Goal: Find specific page/section: Find specific page/section

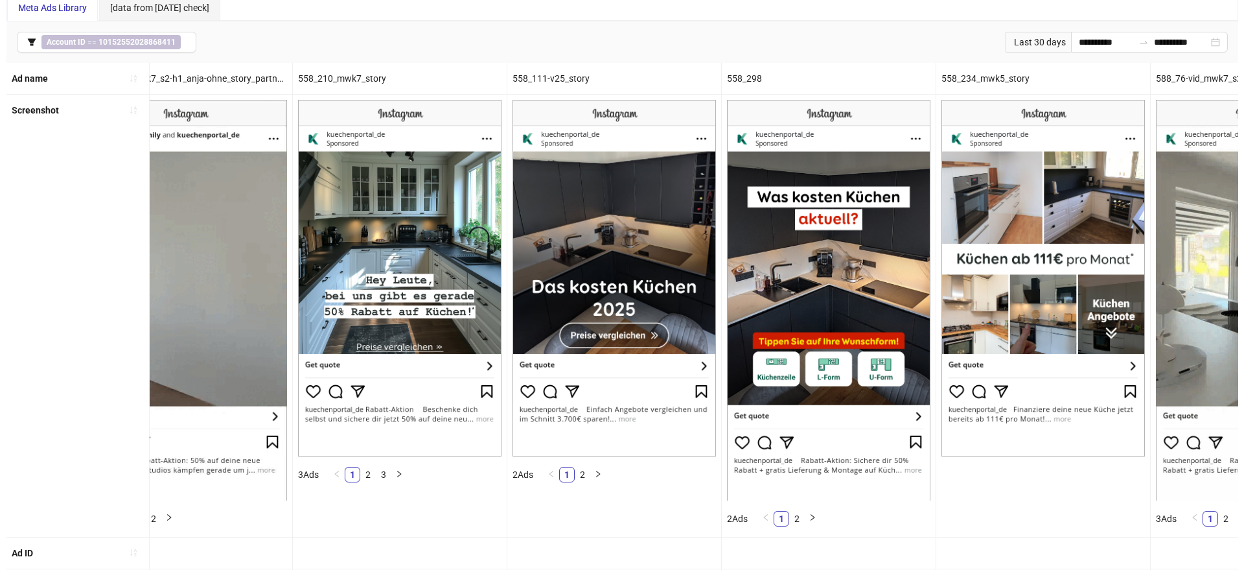
scroll to position [0, 669]
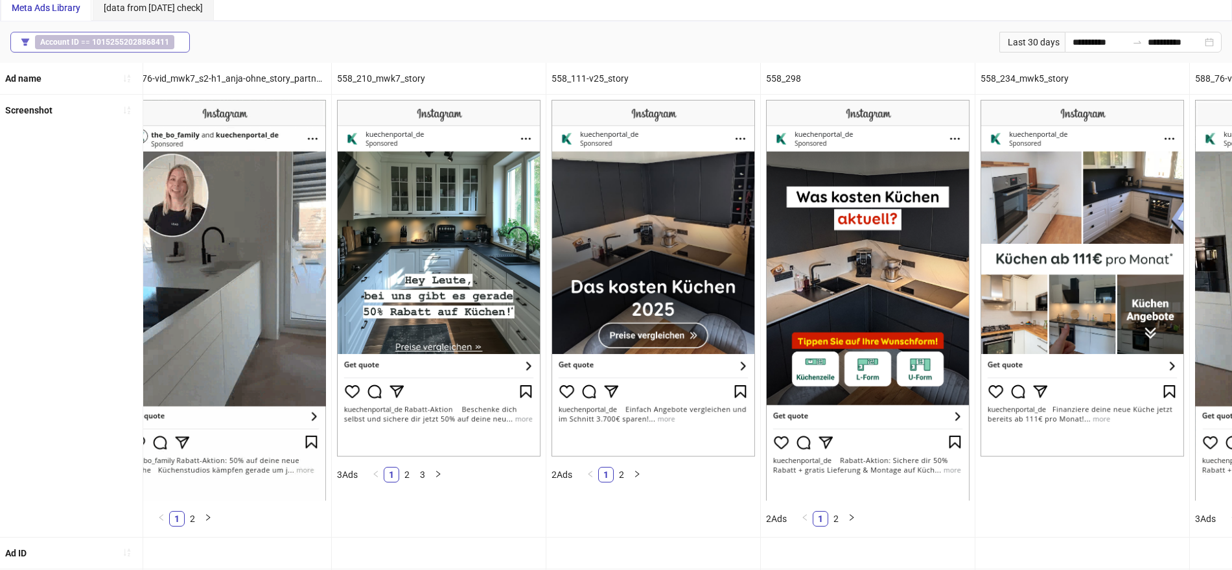
click at [163, 32] on button "Account ID == 10152552028868411" at bounding box center [99, 42] width 179 height 21
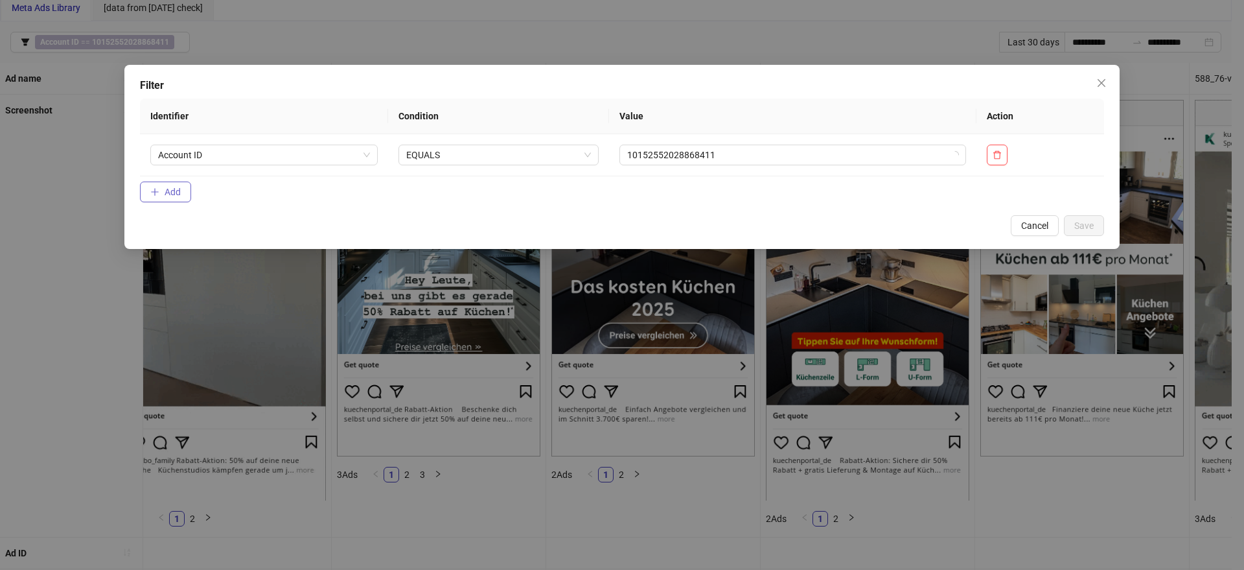
click at [171, 187] on span "Add" at bounding box center [173, 192] width 16 height 10
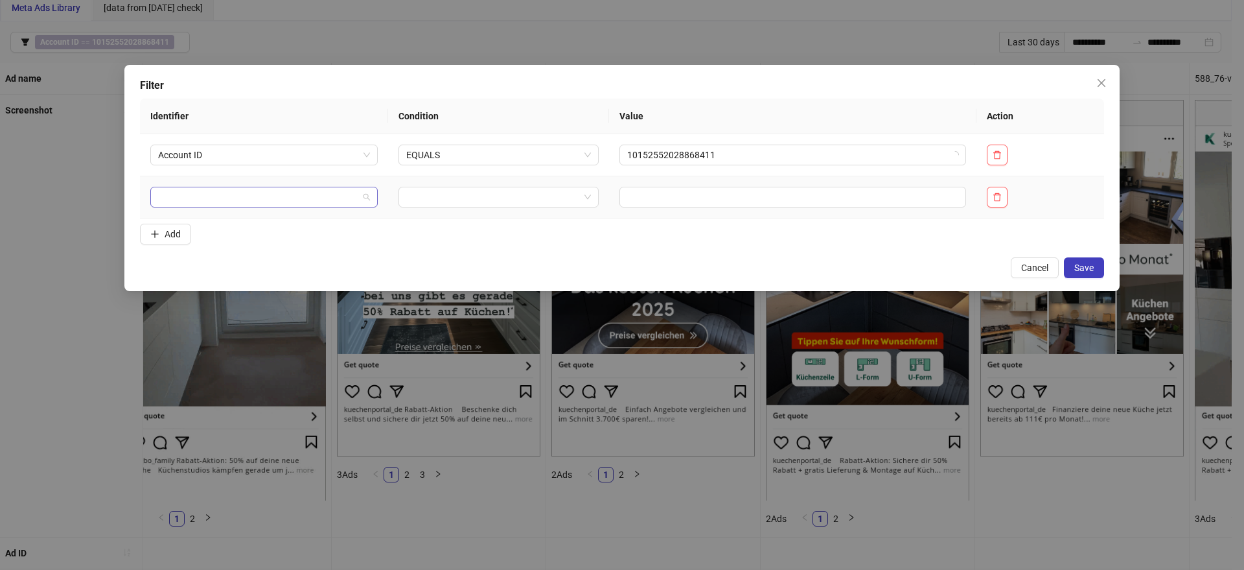
click at [202, 199] on input "search" at bounding box center [258, 196] width 200 height 19
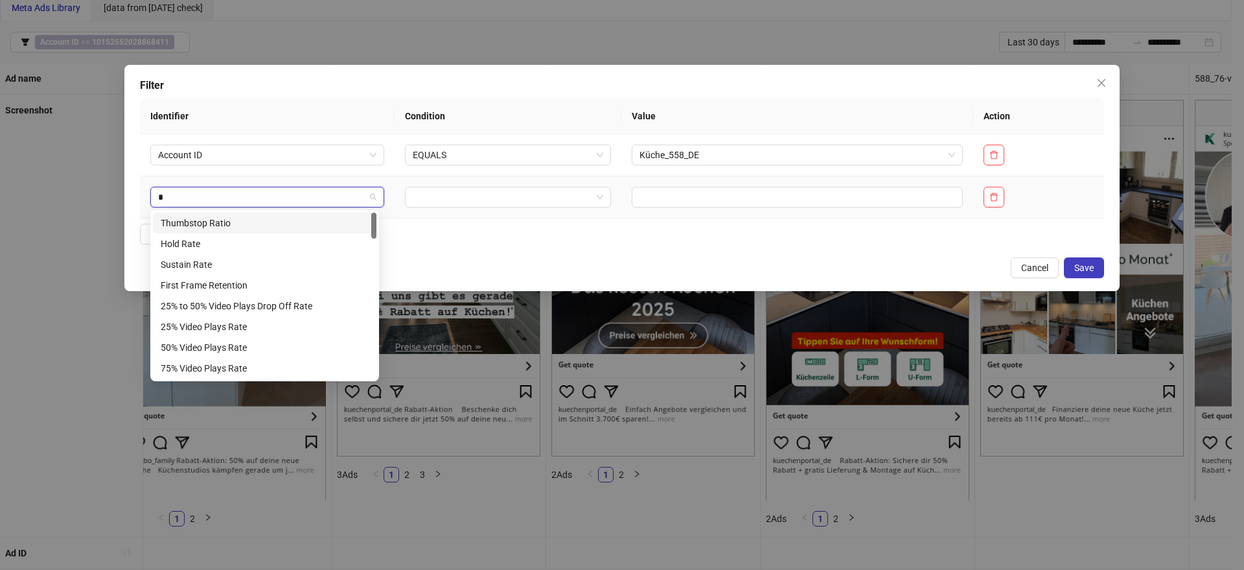
type input "**"
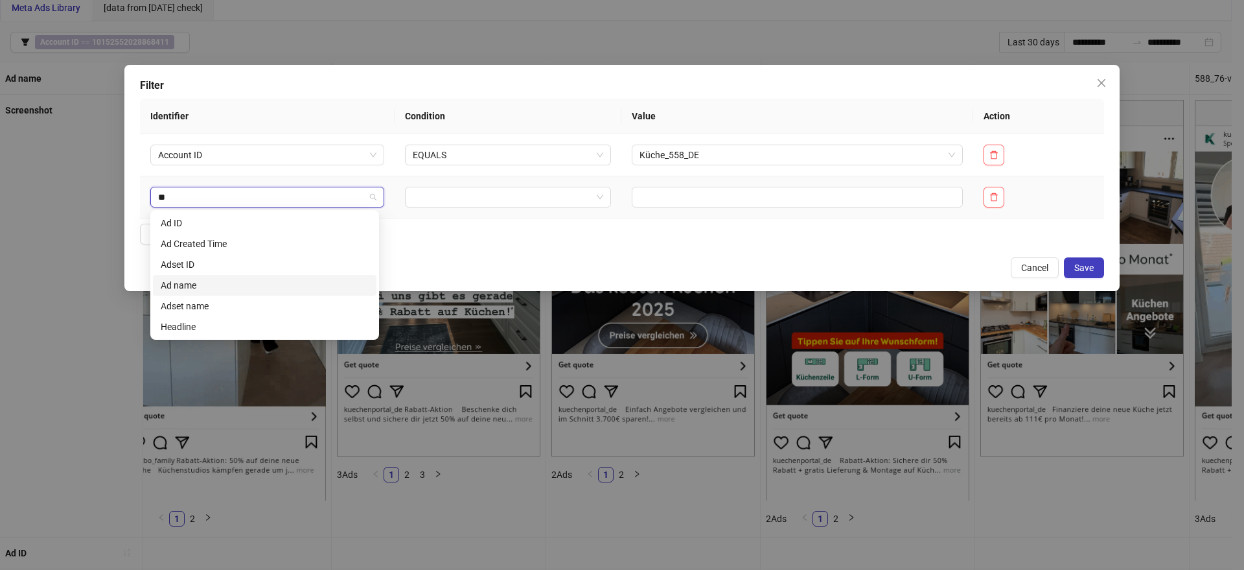
click at [186, 284] on div "Ad name" at bounding box center [265, 285] width 208 height 14
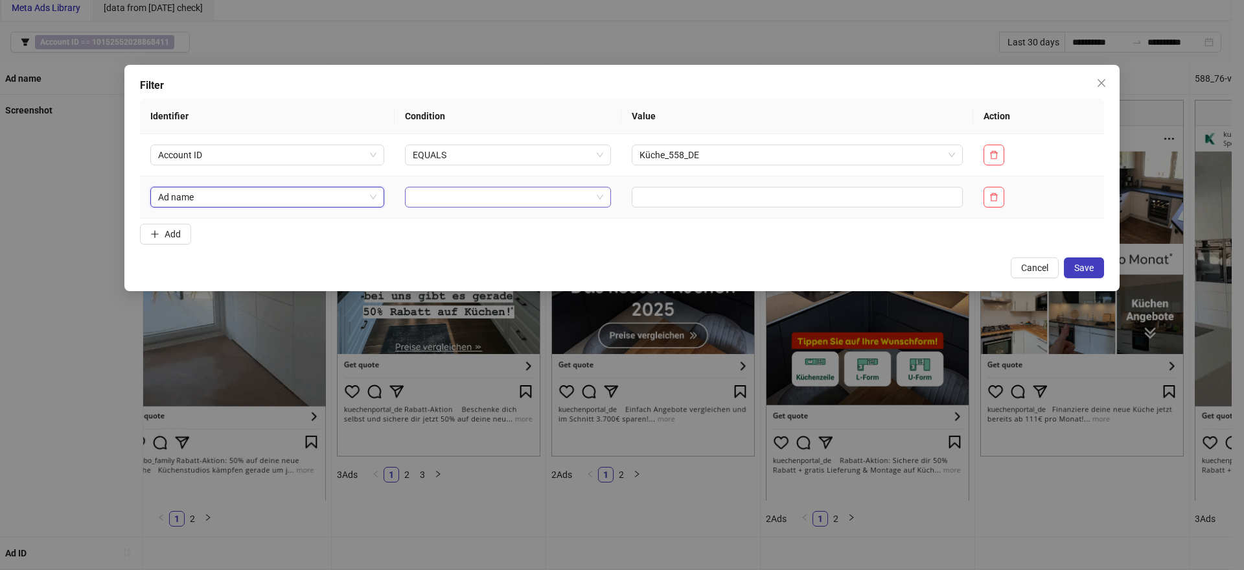
click at [448, 199] on input "search" at bounding box center [502, 196] width 178 height 19
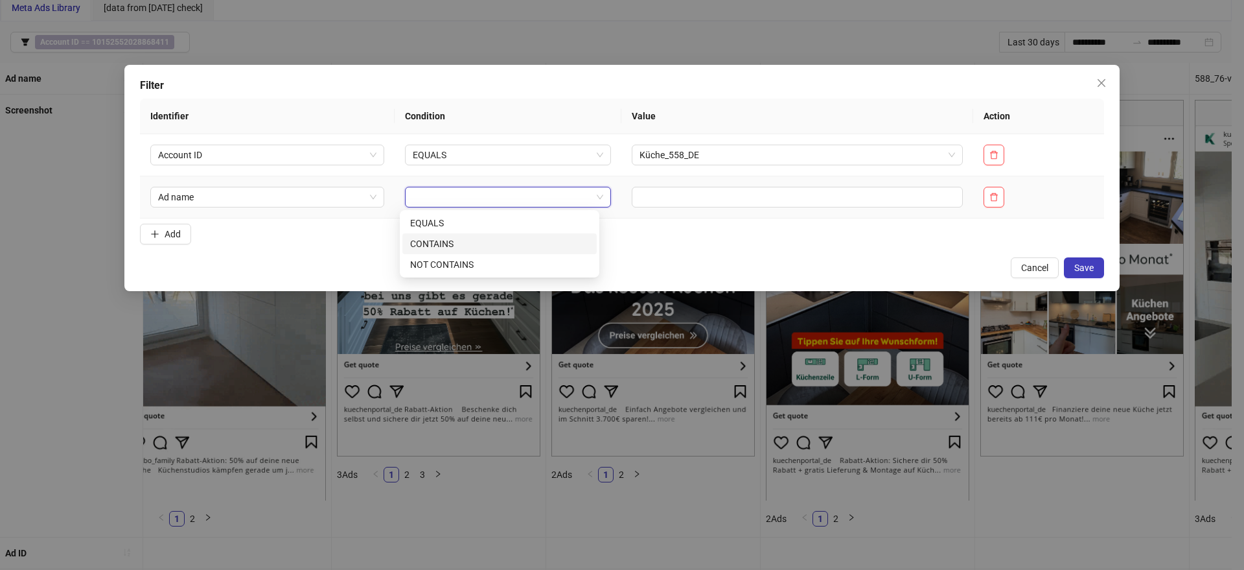
click at [444, 237] on div "CONTAINS" at bounding box center [499, 244] width 179 height 14
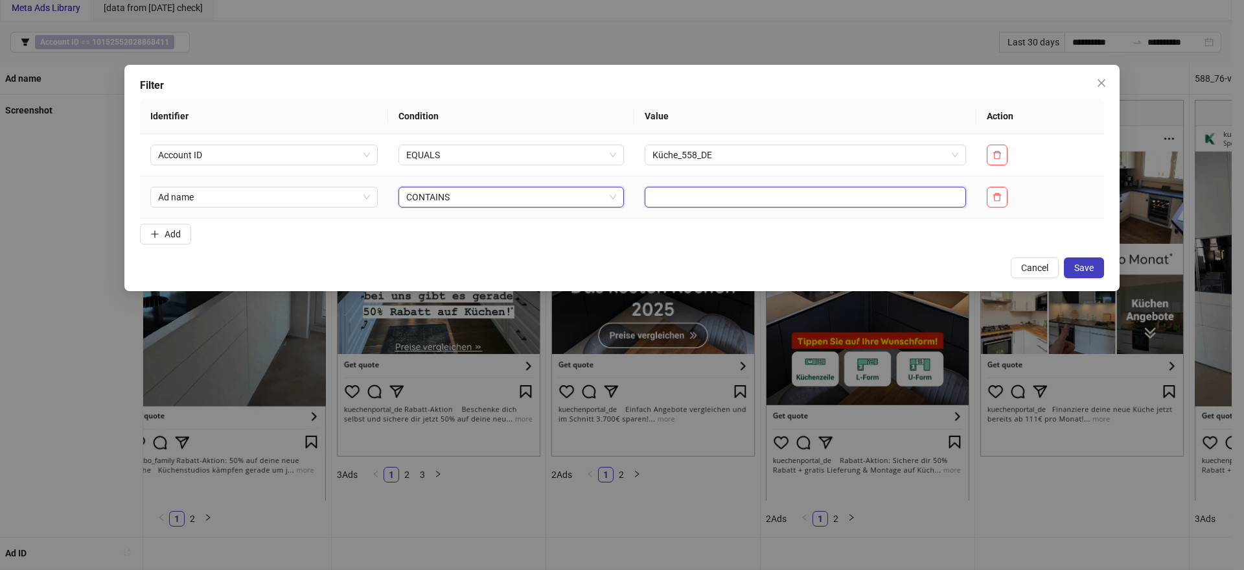
click at [711, 194] on input "text" at bounding box center [805, 197] width 321 height 21
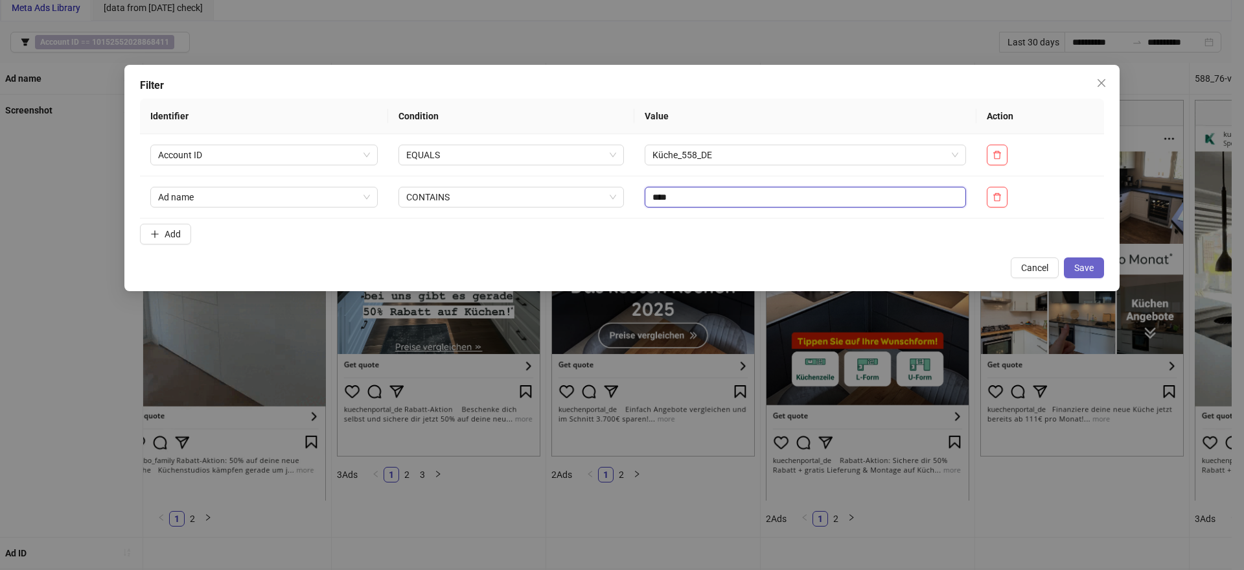
type input "****"
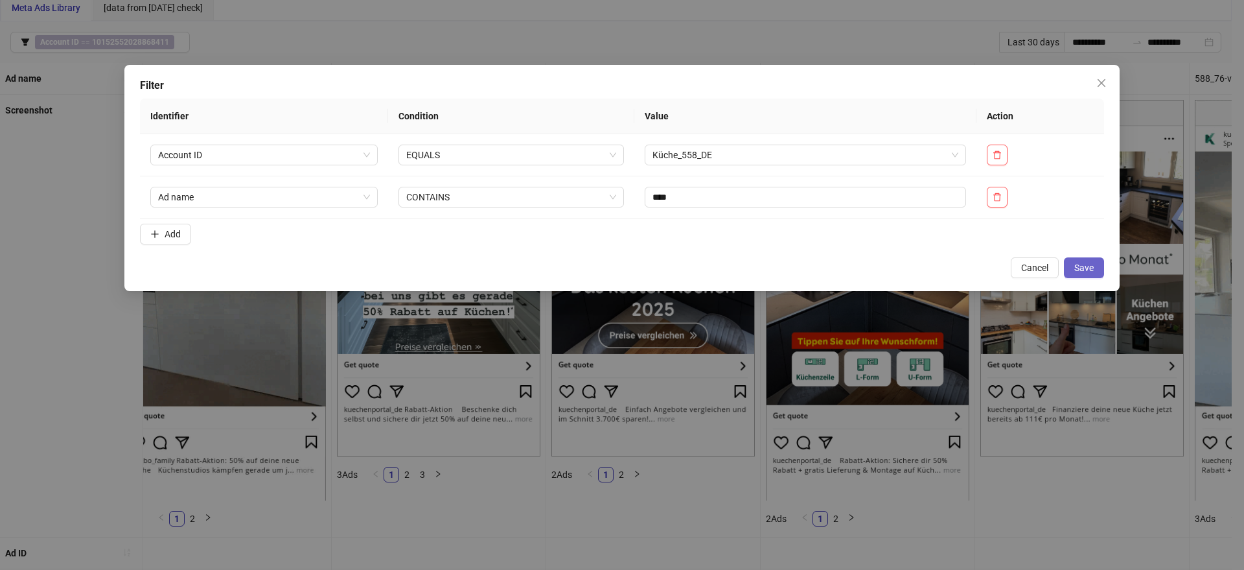
click at [1085, 271] on span "Save" at bounding box center [1083, 267] width 19 height 10
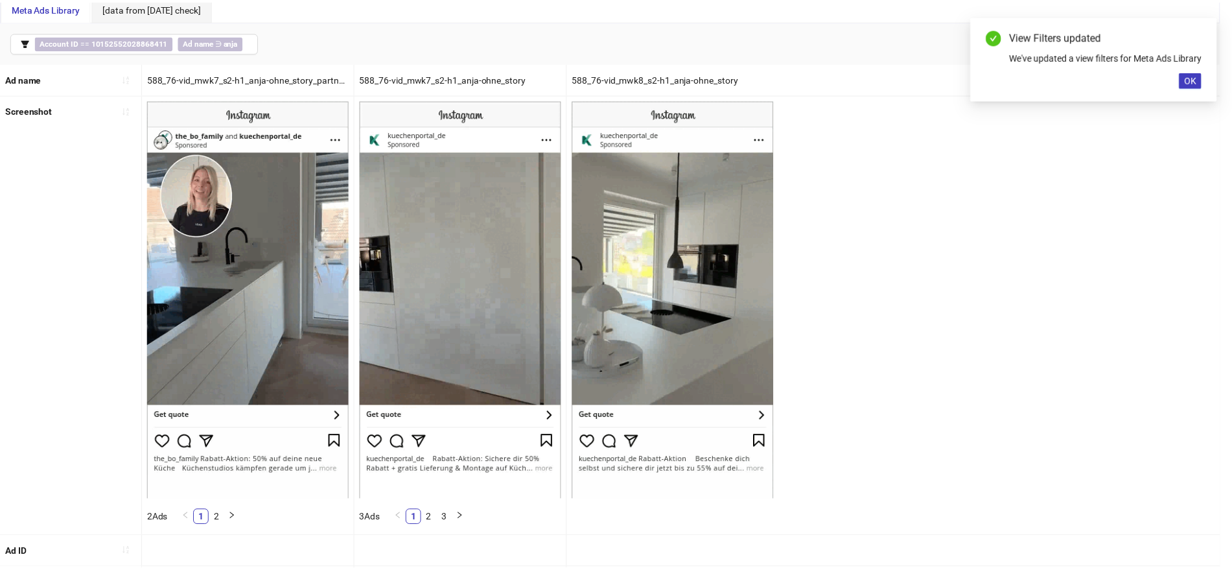
scroll to position [0, 0]
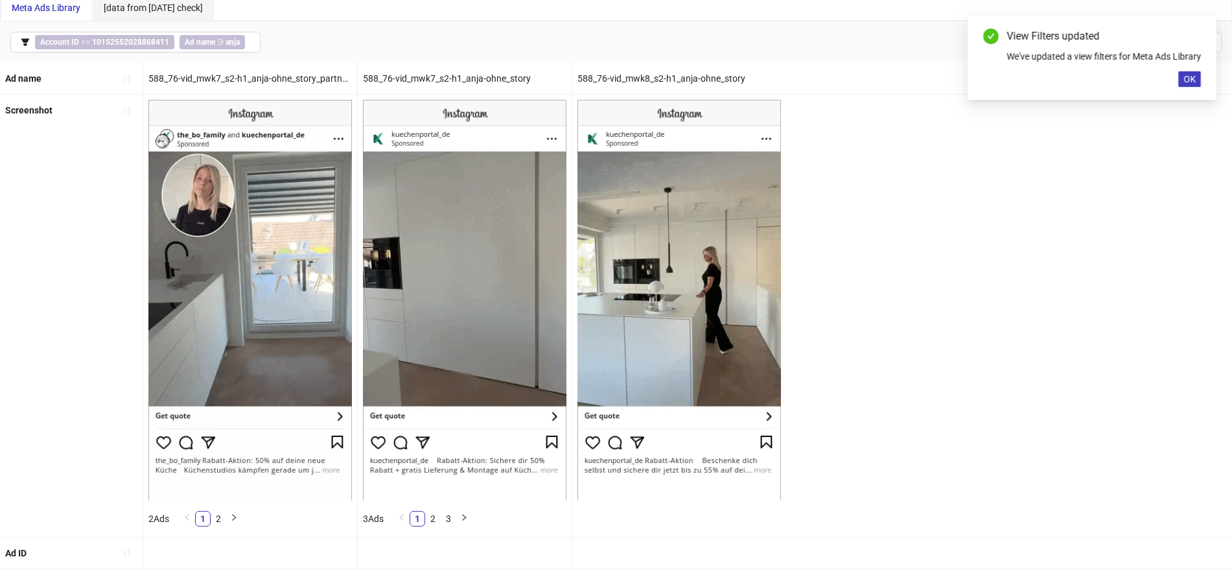
click at [894, 304] on div "Screenshot 2 Ads 1 2 3 Ads 1 2 3" at bounding box center [616, 316] width 1232 height 442
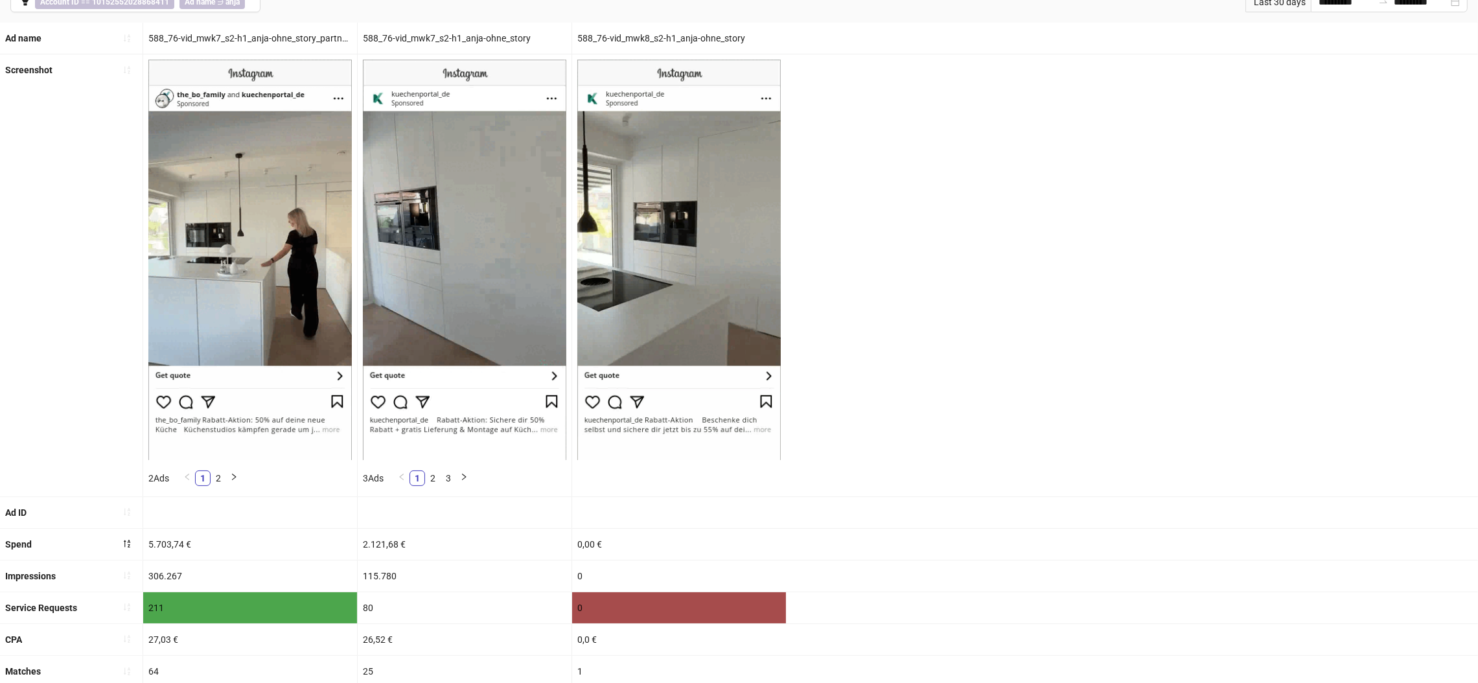
scroll to position [104, 0]
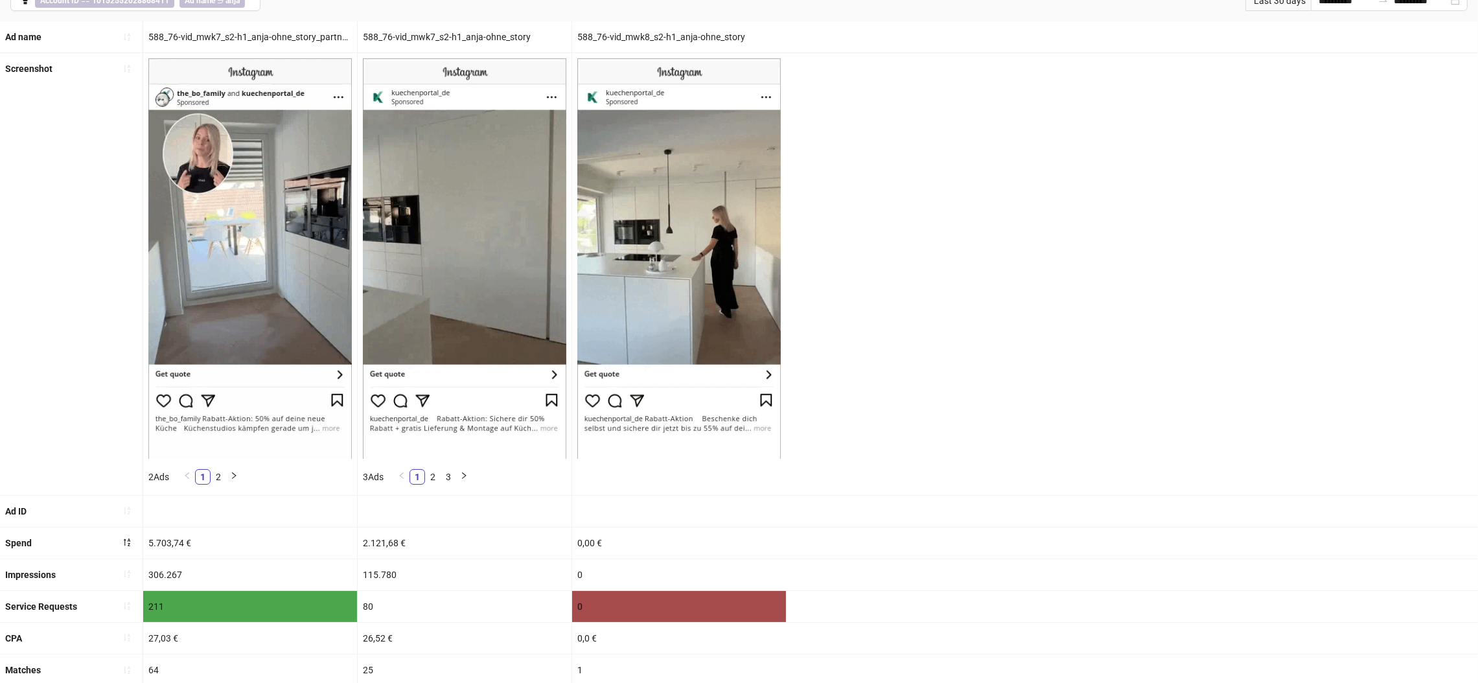
click at [973, 131] on div "Screenshot 2 Ads 1 2 3 Ads 1 2 3" at bounding box center [739, 274] width 1478 height 442
